Goal: Use online tool/utility

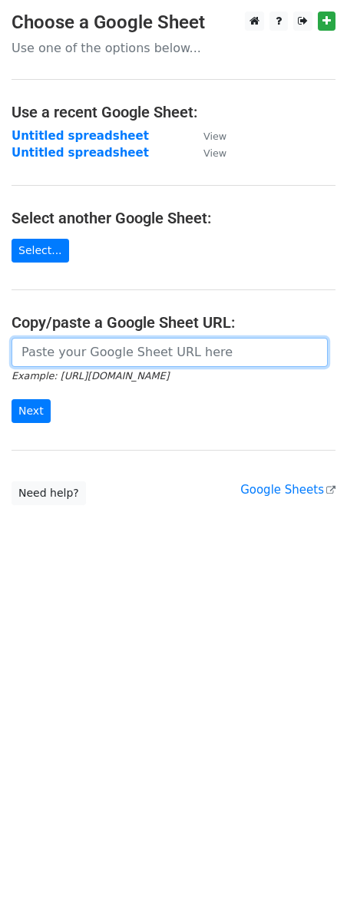
click at [117, 356] on input "url" at bounding box center [170, 352] width 316 height 29
paste input "[URL][DOMAIN_NAME]"
type input "[URL][DOMAIN_NAME]"
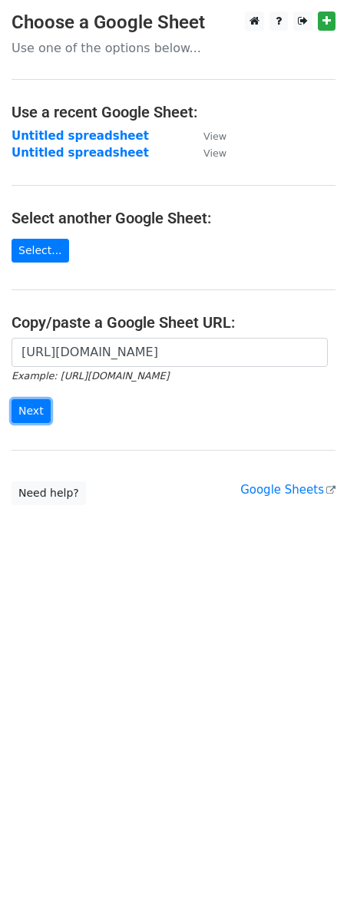
drag, startPoint x: 46, startPoint y: 418, endPoint x: 8, endPoint y: 458, distance: 54.8
click at [40, 419] on input "Next" at bounding box center [31, 411] width 39 height 24
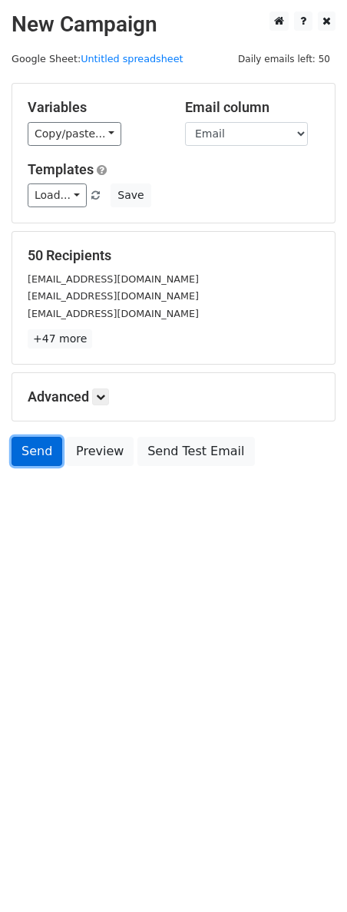
click at [54, 453] on link "Send" at bounding box center [37, 451] width 51 height 29
